Goal: Find specific page/section: Find specific page/section

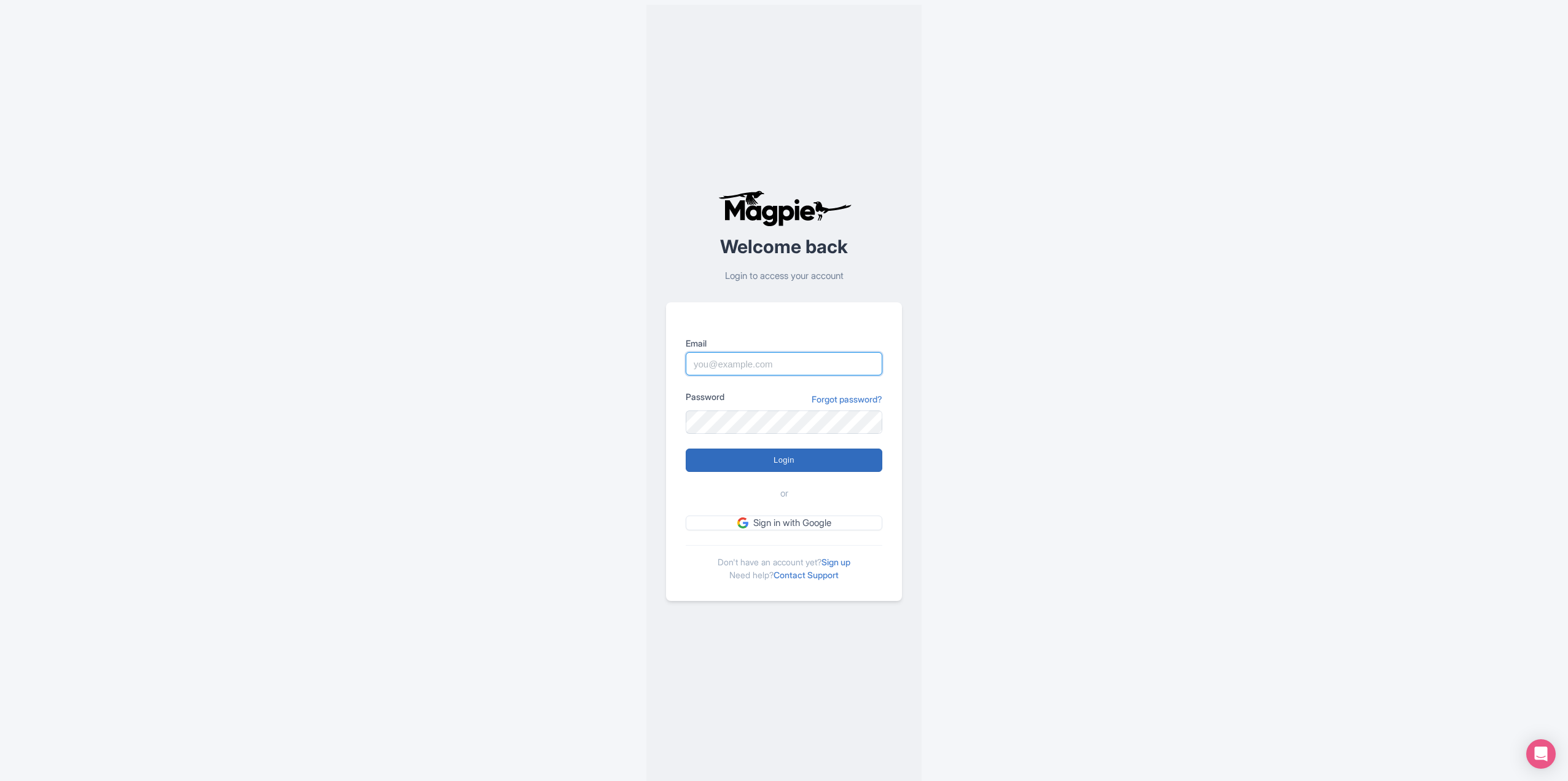
type input "[EMAIL_ADDRESS][DOMAIN_NAME]"
click at [722, 463] on input "Login" at bounding box center [783, 460] width 196 height 23
type input "Logging in..."
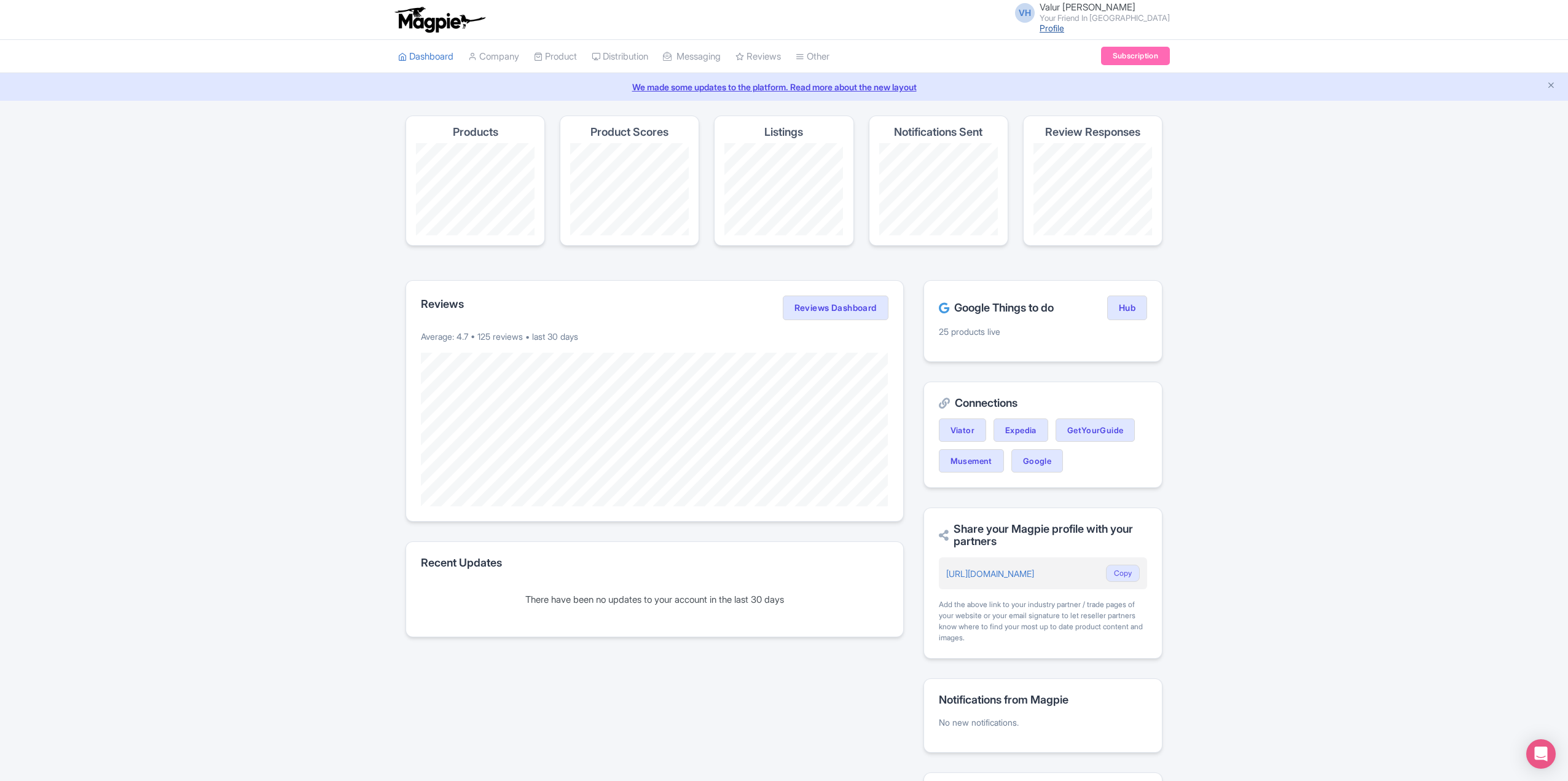
click at [1064, 30] on link "Profile" at bounding box center [1052, 28] width 25 height 10
